Goal: Transaction & Acquisition: Purchase product/service

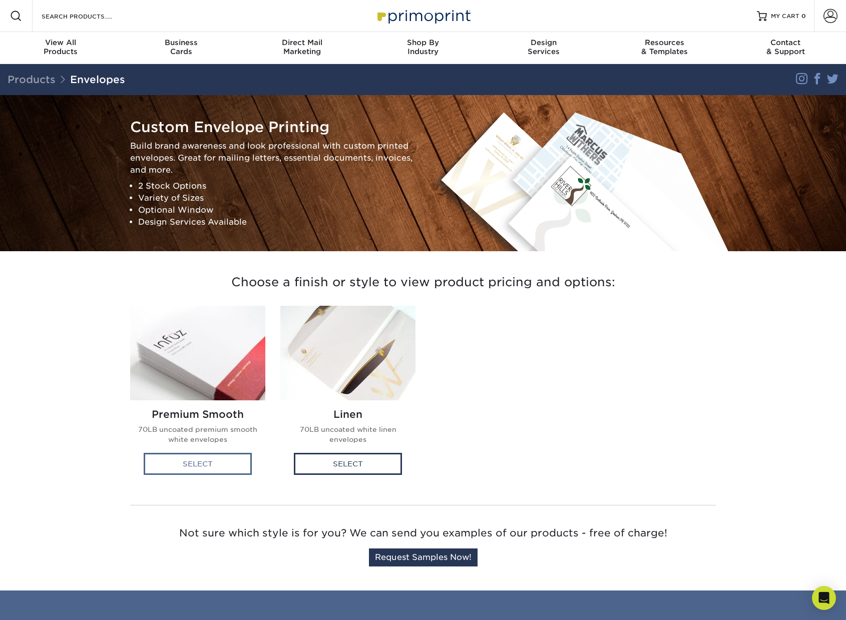
click at [177, 457] on div "Select" at bounding box center [198, 464] width 108 height 22
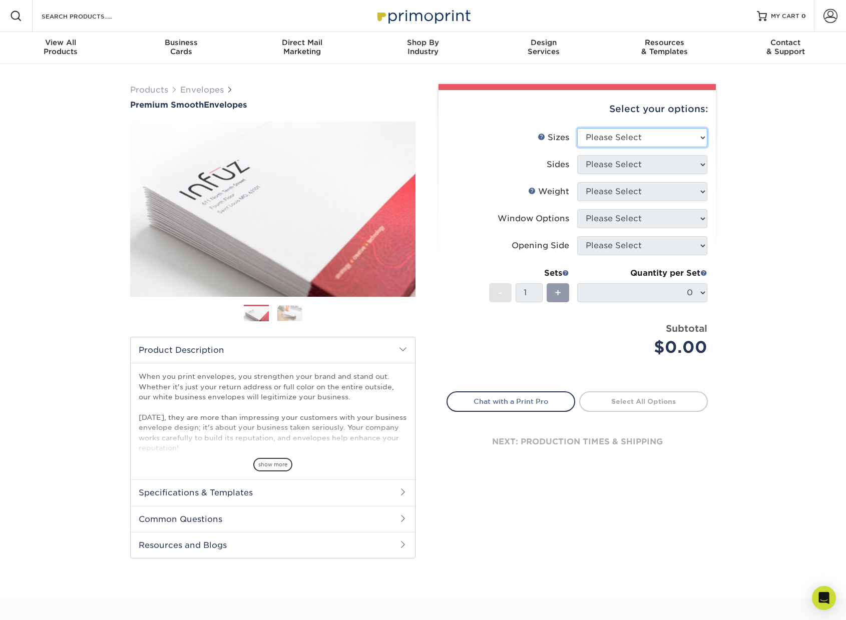
click at [680, 142] on select "Please Select 8.875" x 3.875" 4.125" x 9.5" 5.25" x 7.25" 9" x 12"" at bounding box center [642, 137] width 130 height 19
select select "4.12x9.50"
click at [577, 128] on select "Please Select 8.875" x 3.875" 4.125" x 9.5" 5.25" x 7.25" 9" x 12"" at bounding box center [642, 137] width 130 height 19
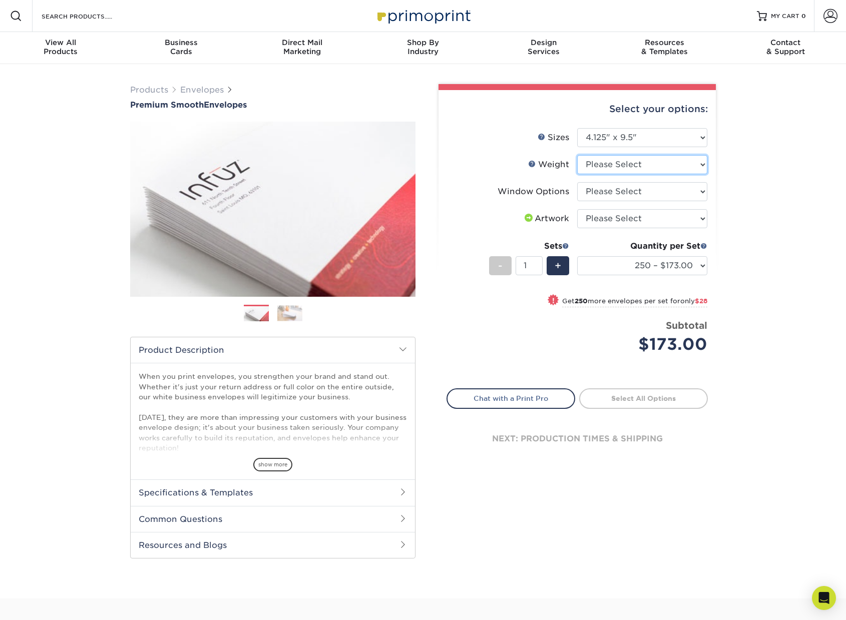
click at [671, 168] on select "Please Select 70LB" at bounding box center [642, 164] width 130 height 19
select select "70LB"
click at [577, 155] on select "Please Select 70LB" at bounding box center [642, 164] width 130 height 19
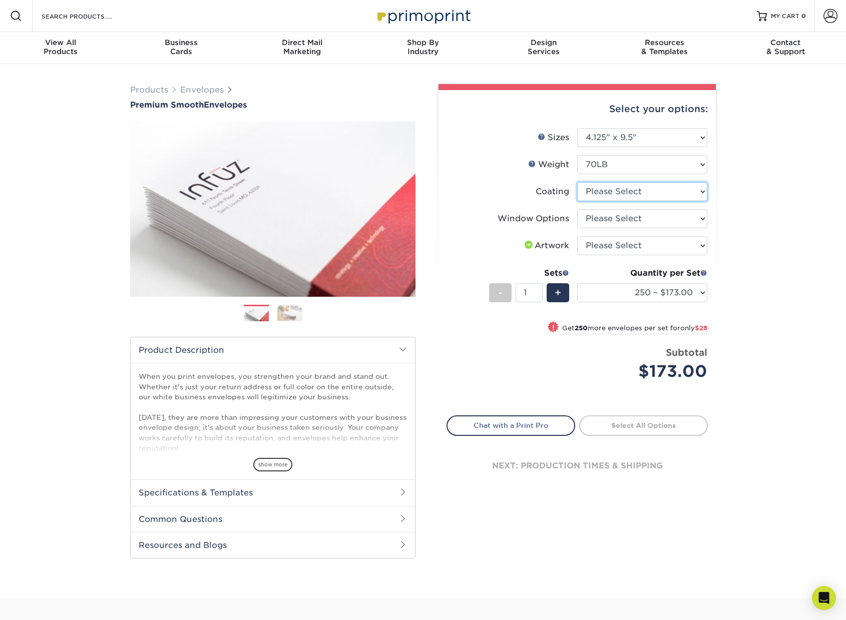
click at [683, 195] on select at bounding box center [642, 191] width 130 height 19
select select "3e7618de-abca-4bda-9f97-8b9129e913d8"
click at [577, 182] on select at bounding box center [642, 191] width 130 height 19
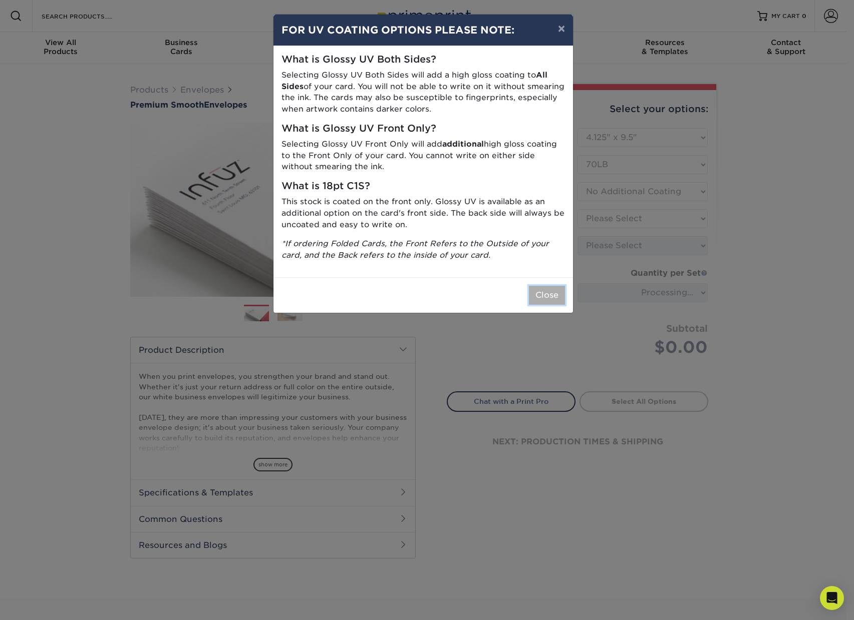
click at [554, 297] on button "Close" at bounding box center [547, 295] width 36 height 19
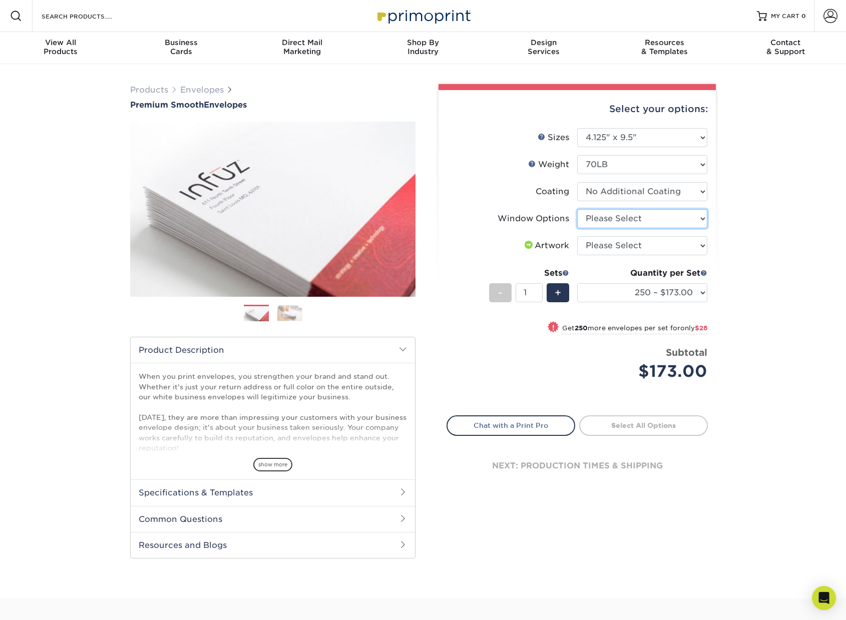
click at [681, 219] on select "Please Select No Window Window (Left Side)" at bounding box center [642, 218] width 130 height 19
select select "1f9e9f9f-4237-4243-ba79-49052844f6e6"
click at [577, 209] on select "Please Select No Window Window (Left Side)" at bounding box center [642, 218] width 130 height 19
click at [668, 249] on select "Please Select I will upload files I need a design - $50" at bounding box center [642, 245] width 130 height 19
select select "upload"
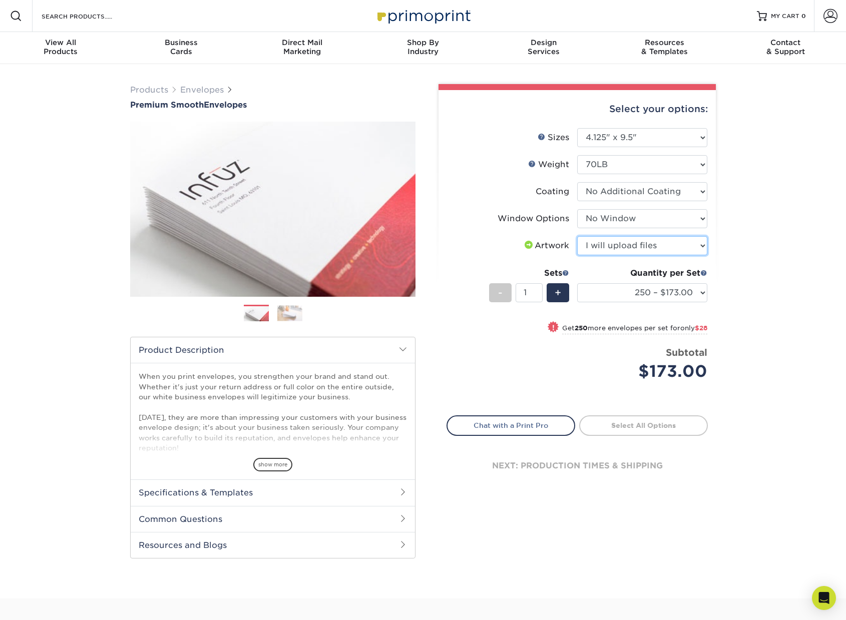
click at [577, 236] on select "Please Select I will upload files I need a design - $50" at bounding box center [642, 245] width 130 height 19
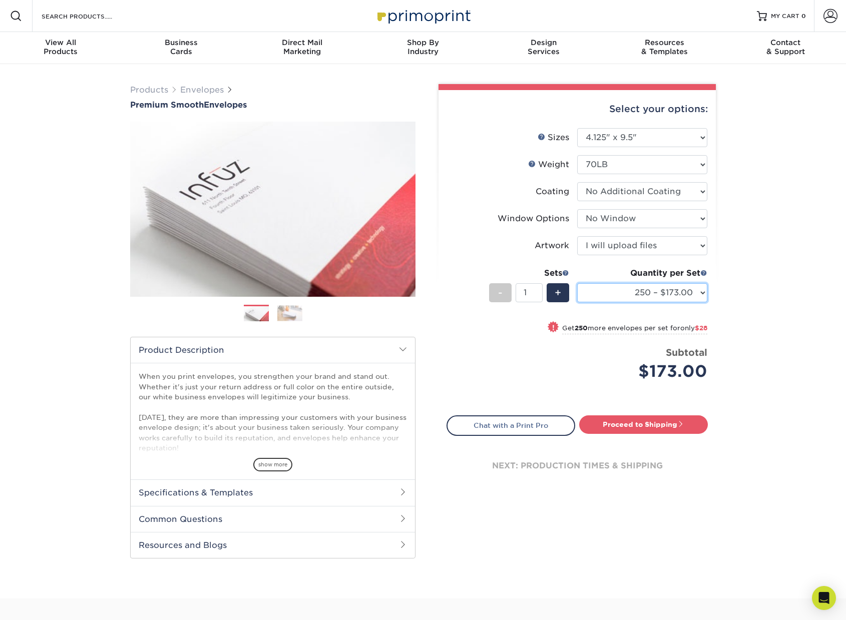
click at [658, 293] on select "250 – $173.00 500 – $201.00 1000 – $251.00 2500 – $388.00 5000 – $566.00 10000 …" at bounding box center [642, 292] width 130 height 19
select select "1000 – $251.00"
click at [577, 283] on select "250 – $173.00 500 – $201.00 1000 – $251.00 2500 – $388.00 5000 – $566.00 10000 …" at bounding box center [642, 292] width 130 height 19
